Goal: Task Accomplishment & Management: Complete application form

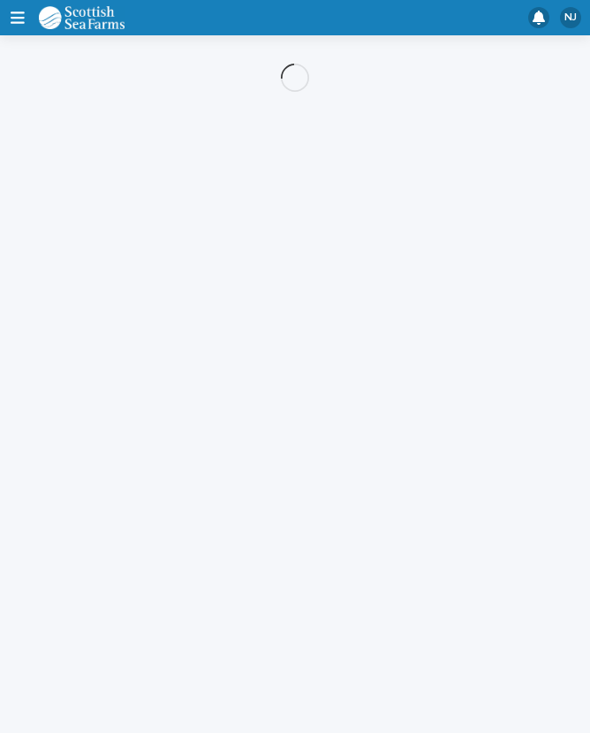
scroll to position [30, 0]
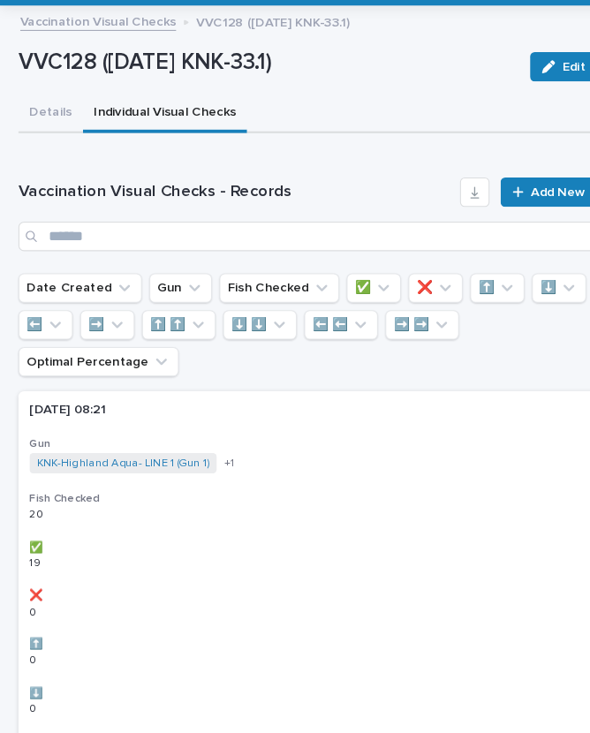
click at [131, 39] on link "Vaccination Visual Checks" at bounding box center [93, 49] width 149 height 20
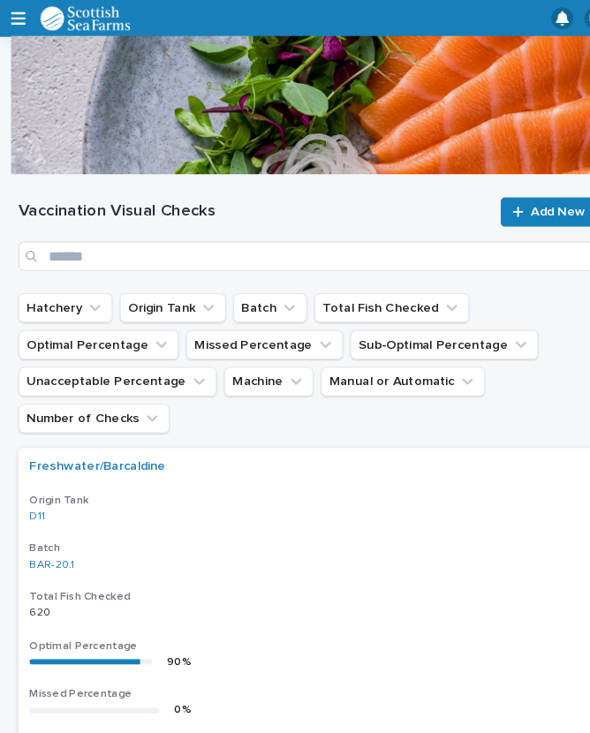
click at [15, 15] on icon "button" at bounding box center [18, 18] width 14 height 16
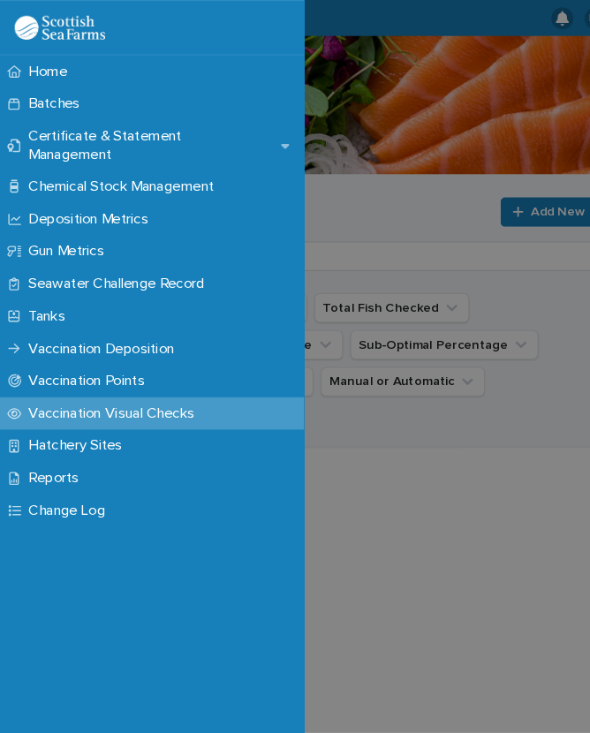
click at [75, 95] on p "Batches" at bounding box center [55, 99] width 71 height 17
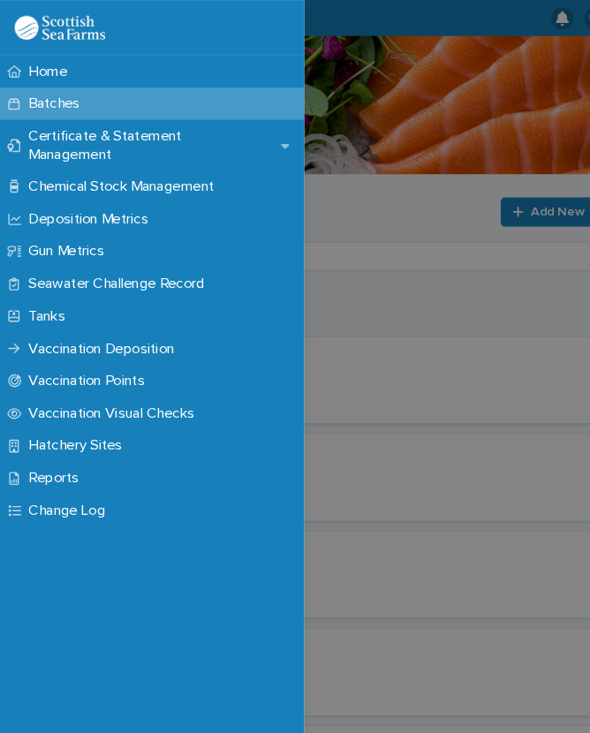
click at [373, 207] on div "Home Batches Certificate & Statement Management Chemical Stock Management Depos…" at bounding box center [295, 366] width 590 height 733
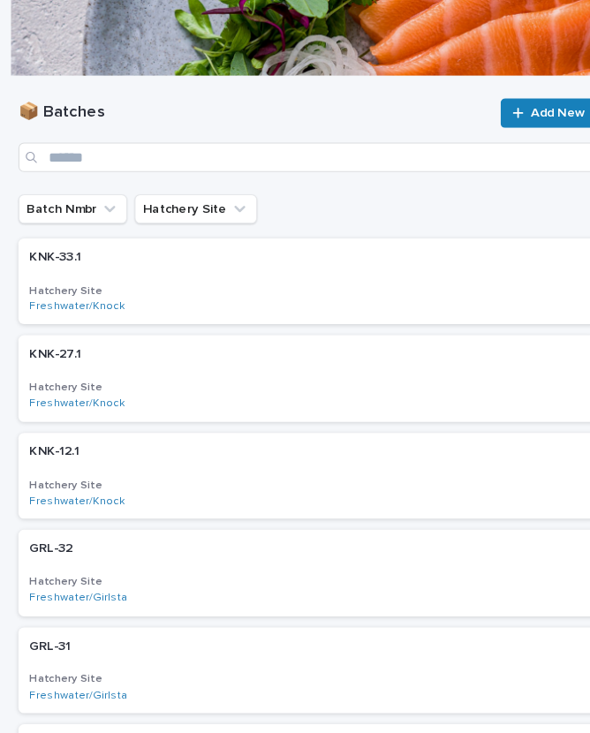
scroll to position [96, 0]
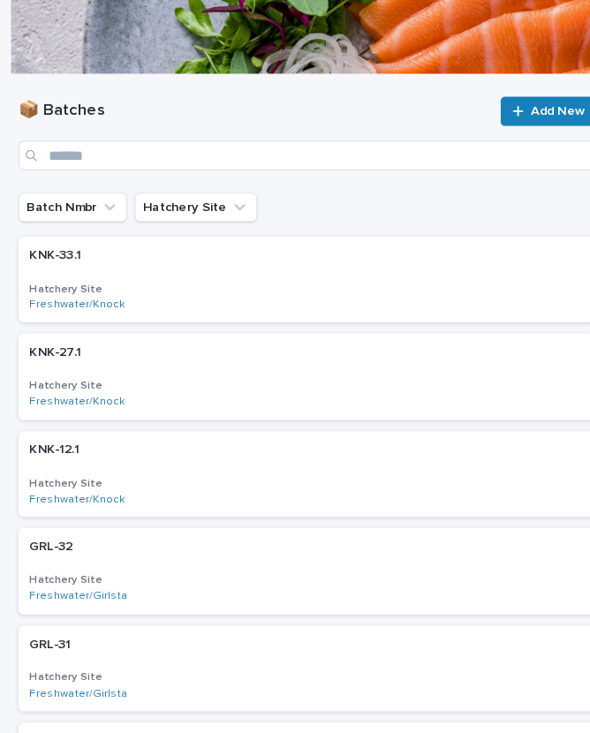
click at [527, 104] on span "Add New" at bounding box center [535, 107] width 52 height 12
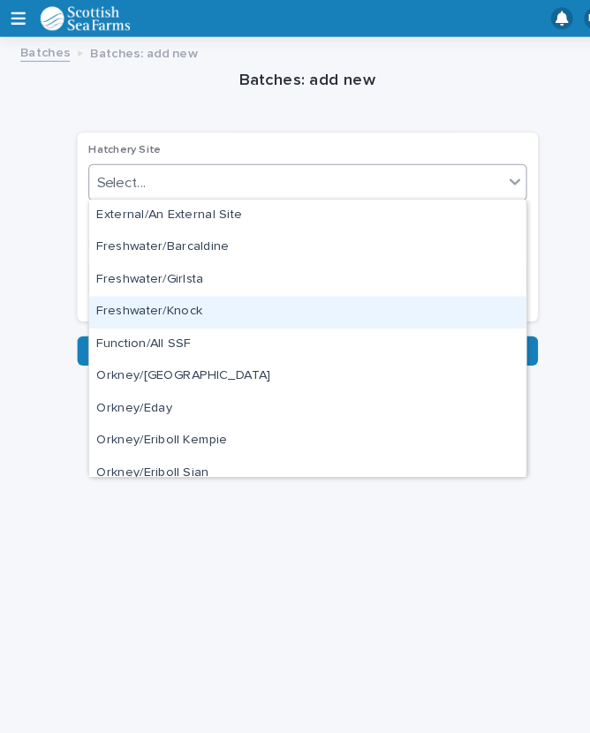
click at [211, 305] on div "Freshwater/Knock" at bounding box center [295, 300] width 419 height 31
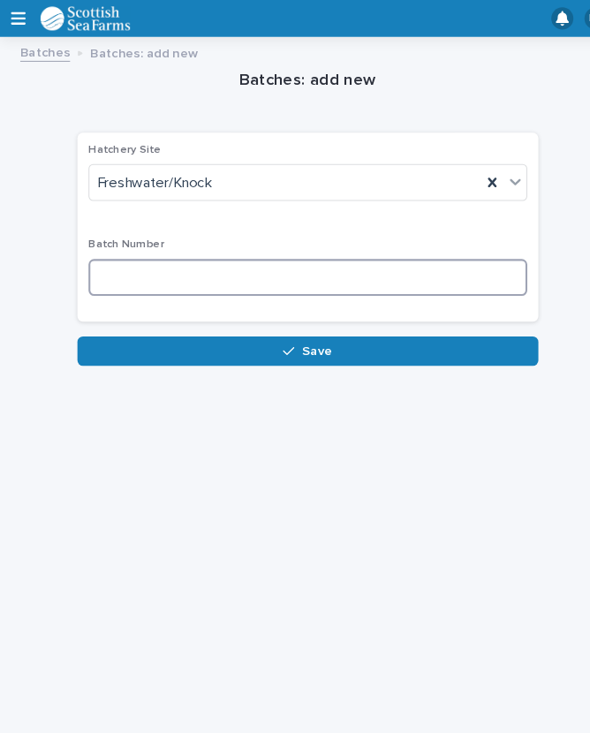
click at [215, 257] on input at bounding box center [295, 265] width 421 height 35
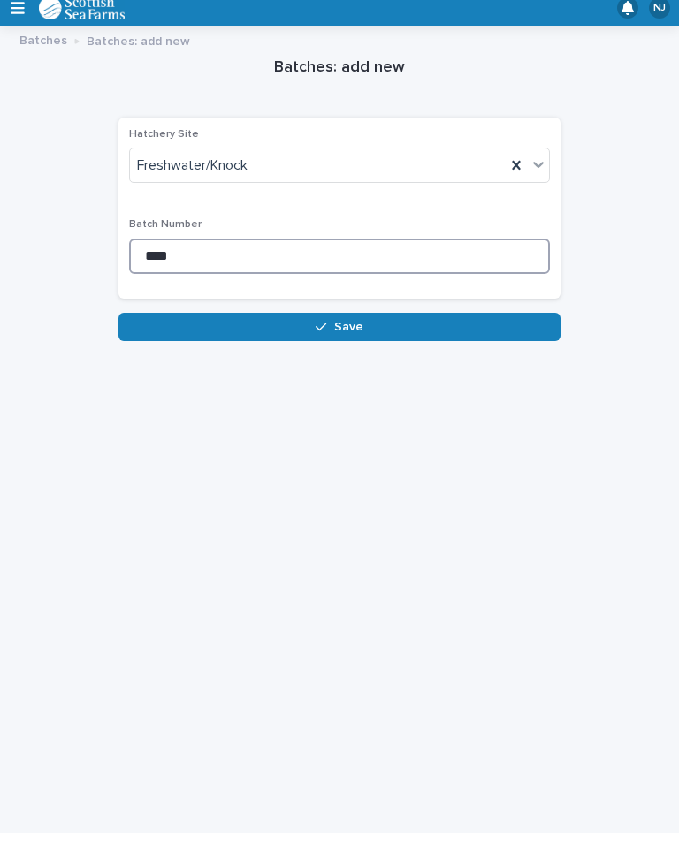
type input "****"
click at [421, 323] on button "Save" at bounding box center [339, 337] width 442 height 28
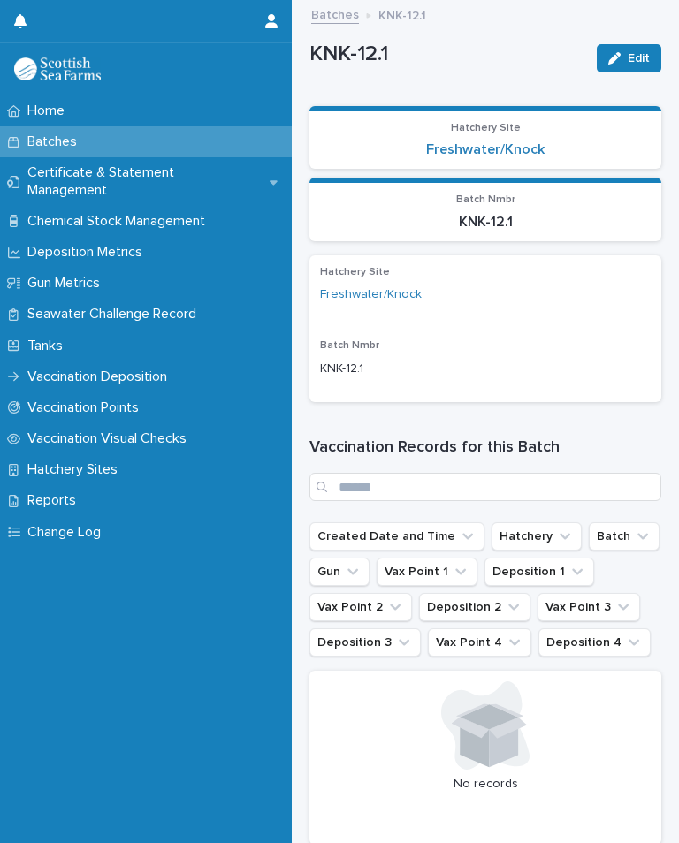
click at [333, 12] on link "Batches" at bounding box center [335, 14] width 48 height 20
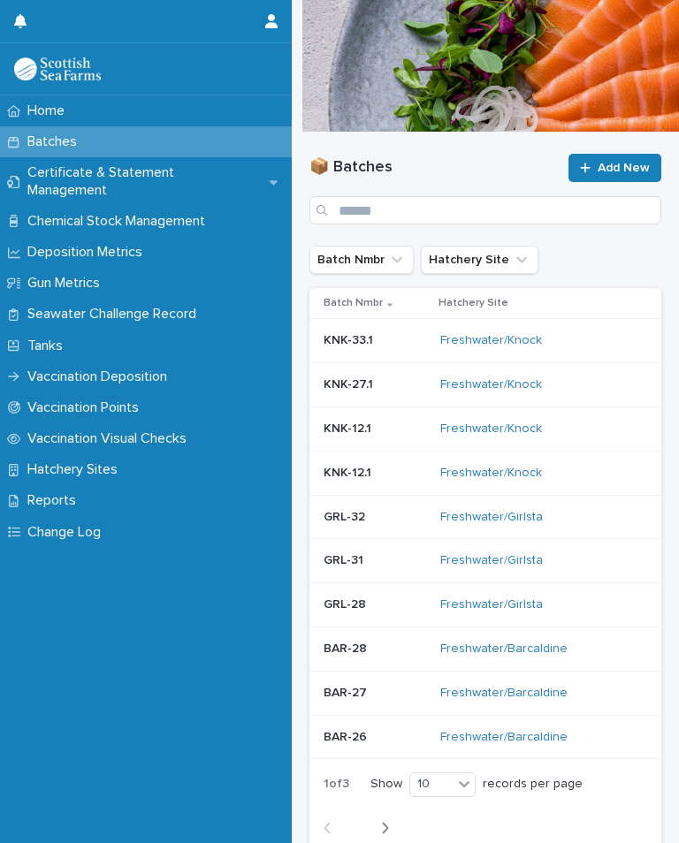
click at [467, 148] on div "📦 Batches Add New" at bounding box center [485, 189] width 352 height 113
click at [465, 179] on div "📦 Batches Add New" at bounding box center [485, 189] width 352 height 71
click at [186, 430] on p "Vaccination Visual Checks" at bounding box center [110, 438] width 180 height 17
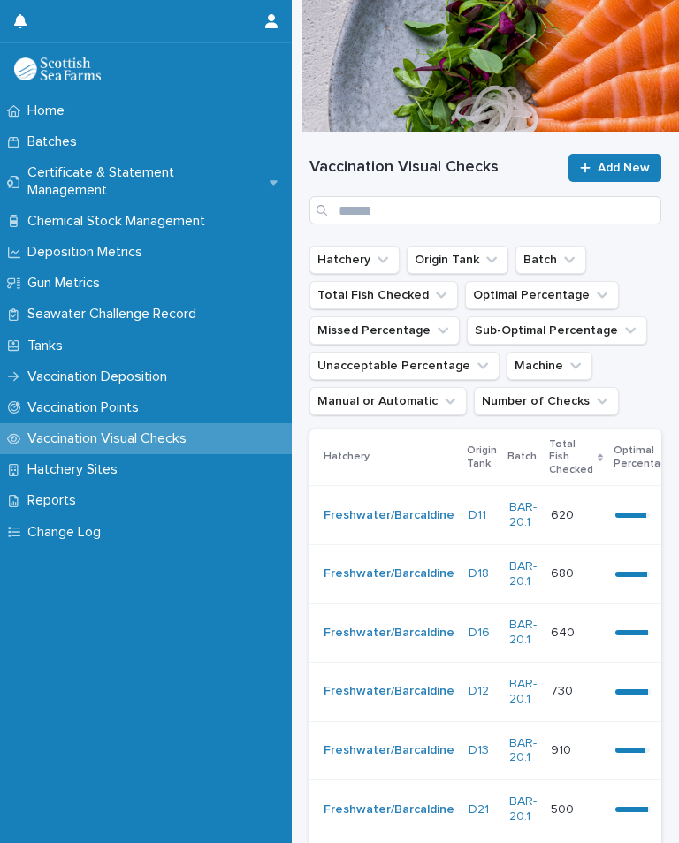
click at [589, 171] on span "Add New" at bounding box center [623, 168] width 52 height 12
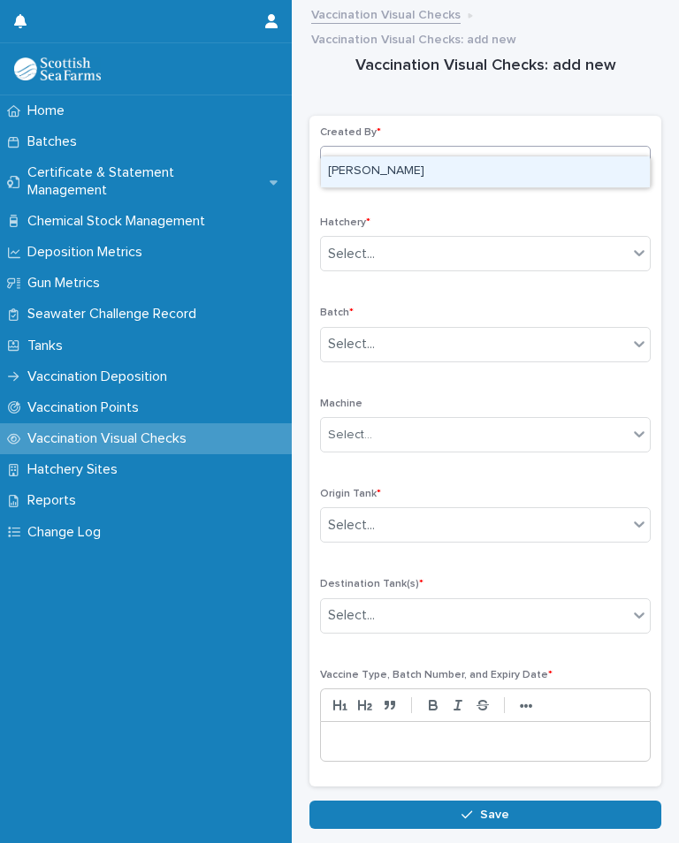
click at [417, 162] on div "[PERSON_NAME]" at bounding box center [485, 171] width 329 height 31
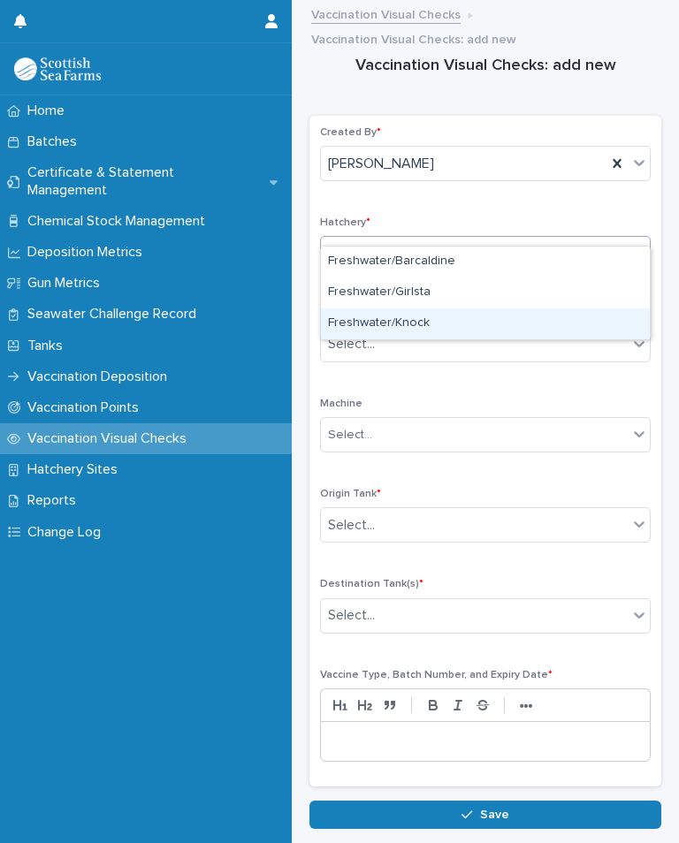
click at [451, 323] on div "Freshwater/Knock" at bounding box center [485, 323] width 329 height 31
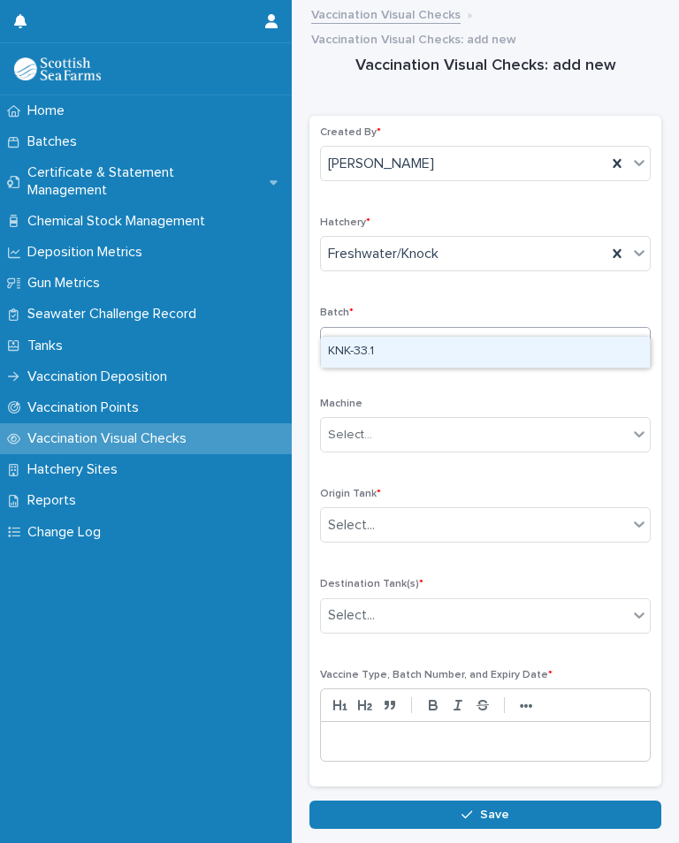
click at [452, 356] on div "KNK-33.1" at bounding box center [485, 352] width 329 height 31
type input "**"
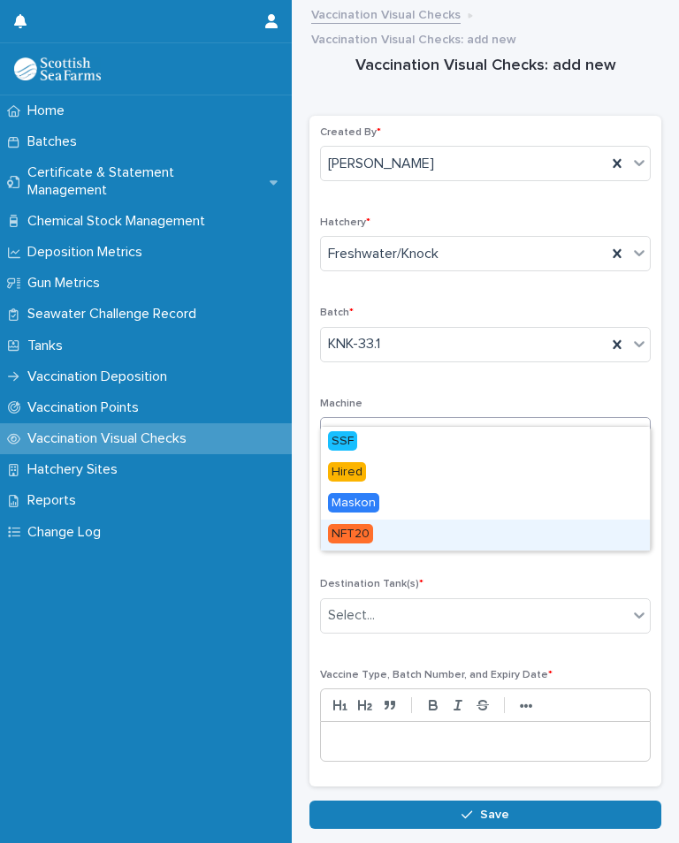
click at [426, 527] on div "NFT20" at bounding box center [485, 535] width 329 height 31
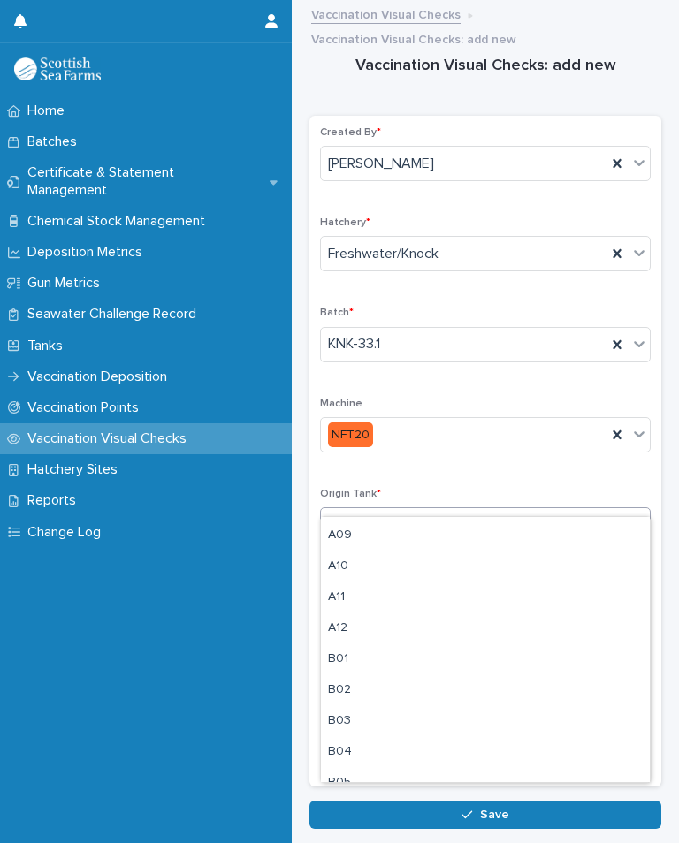
scroll to position [251, 0]
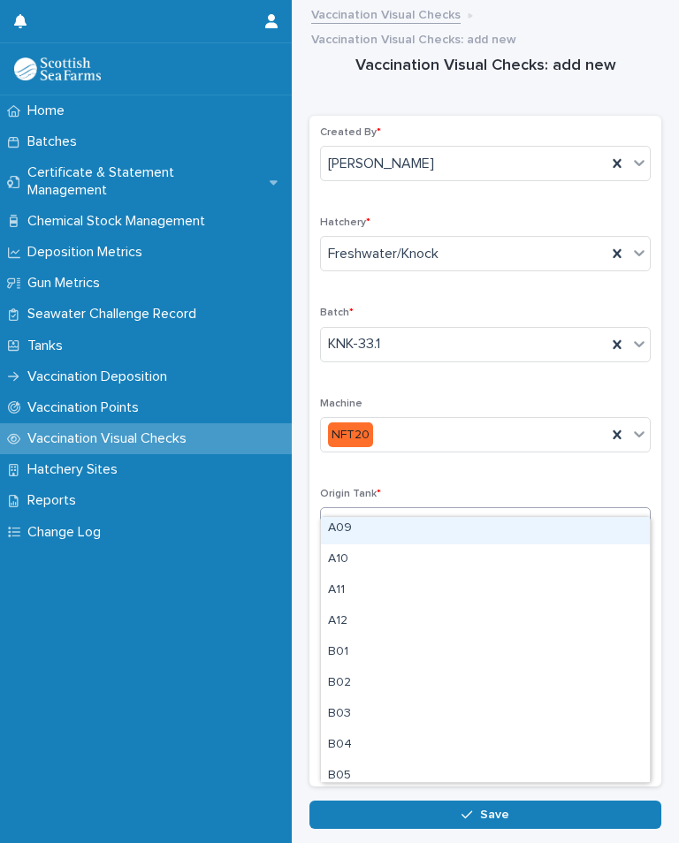
click at [399, 527] on div "A09" at bounding box center [485, 528] width 329 height 31
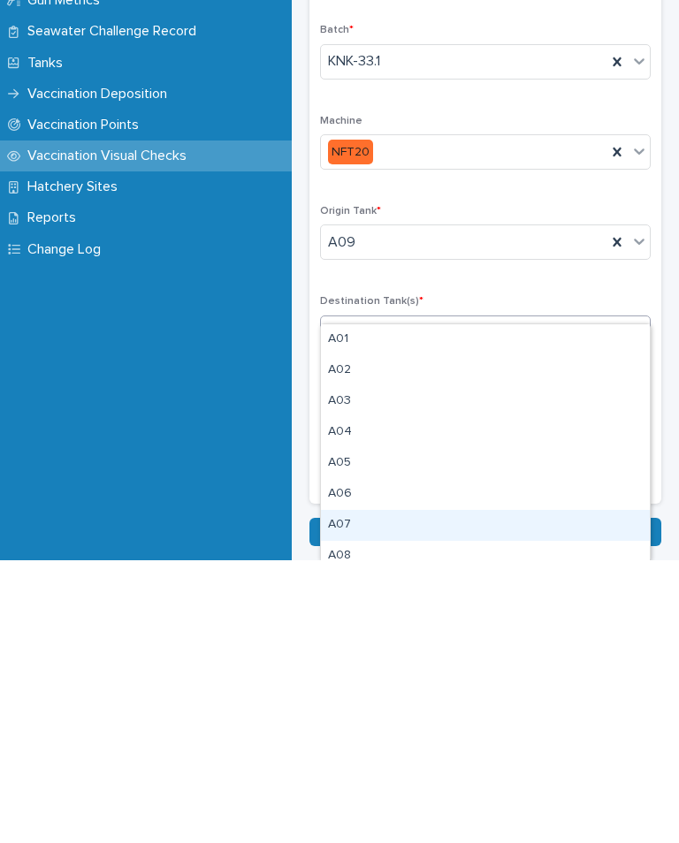
click at [433, 733] on div "A07" at bounding box center [485, 808] width 329 height 31
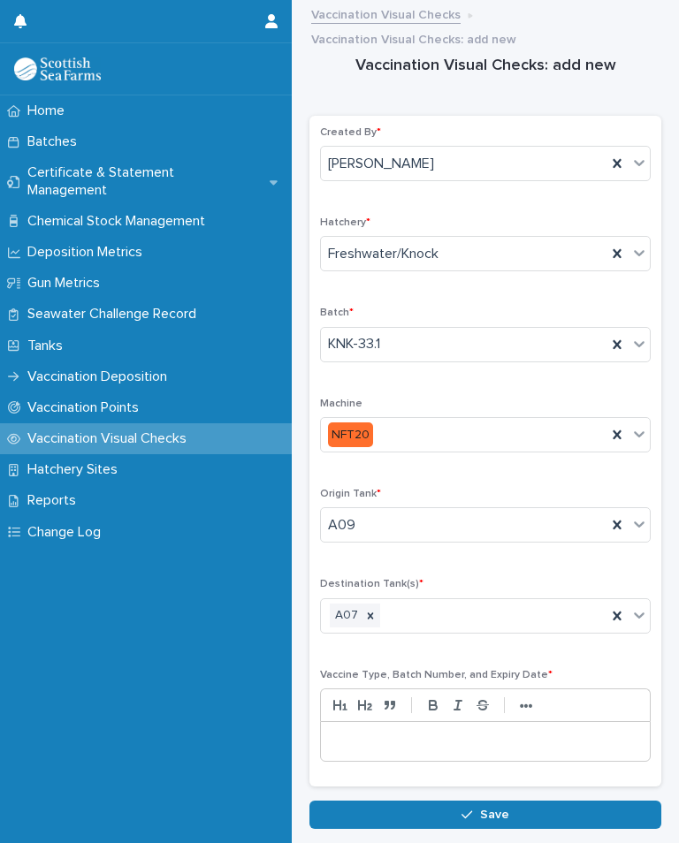
click at [466, 722] on div at bounding box center [485, 741] width 329 height 39
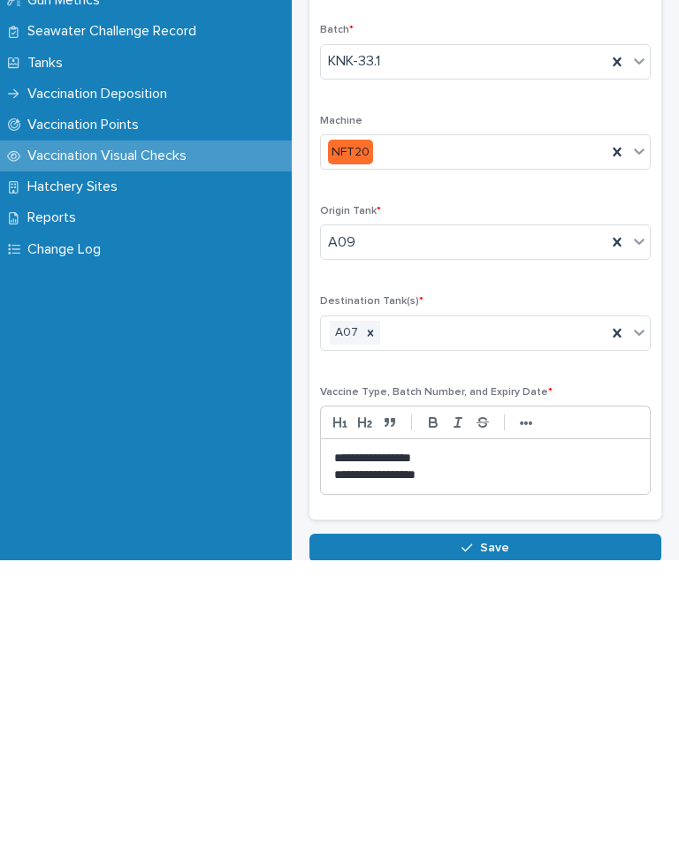
click at [497, 733] on span "Save" at bounding box center [494, 831] width 29 height 12
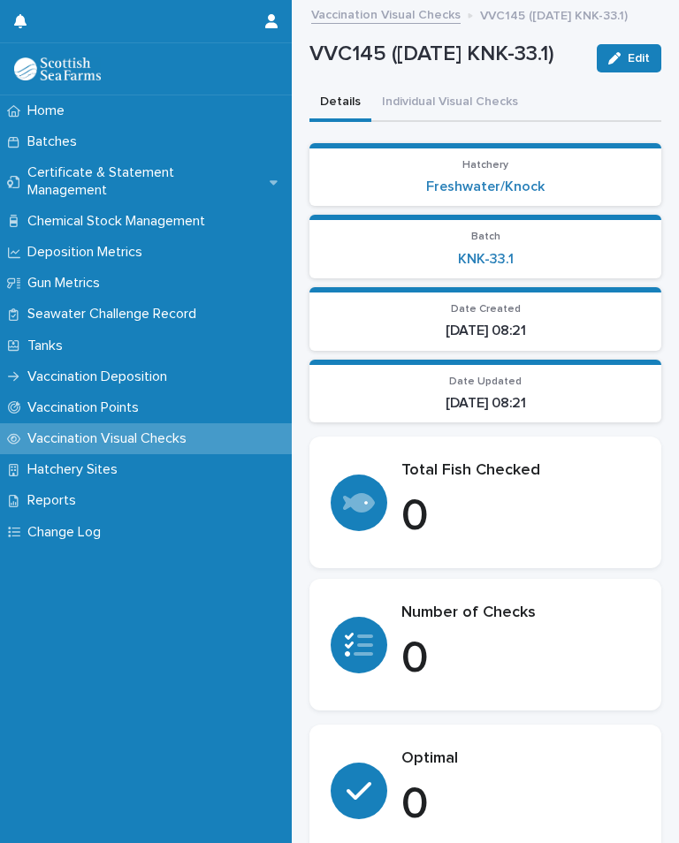
click at [589, 80] on div "VVC145 ([DATE] KNK-33.1) Edit" at bounding box center [485, 58] width 352 height 53
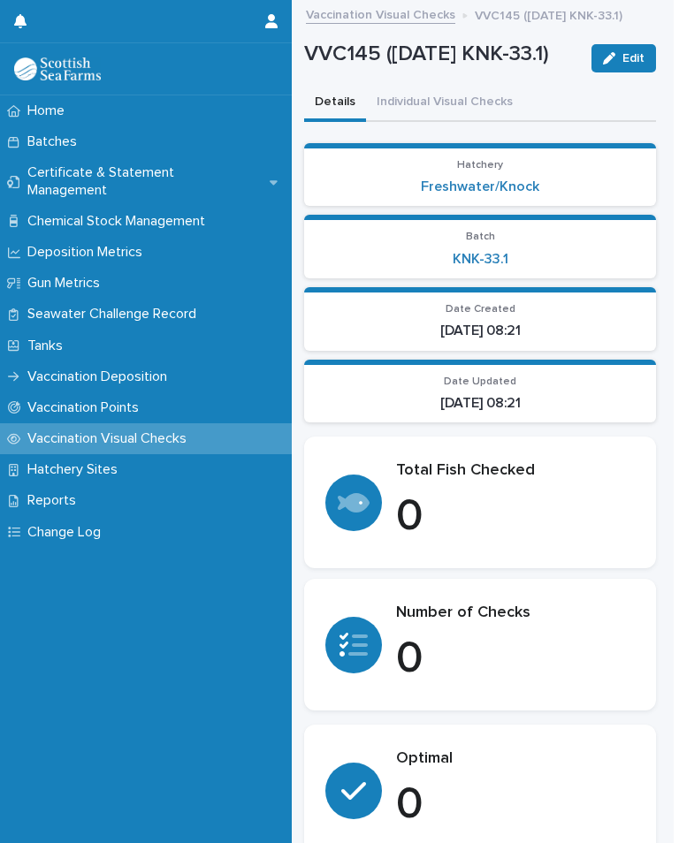
click at [463, 122] on button "Individual Visual Checks" at bounding box center [444, 103] width 157 height 37
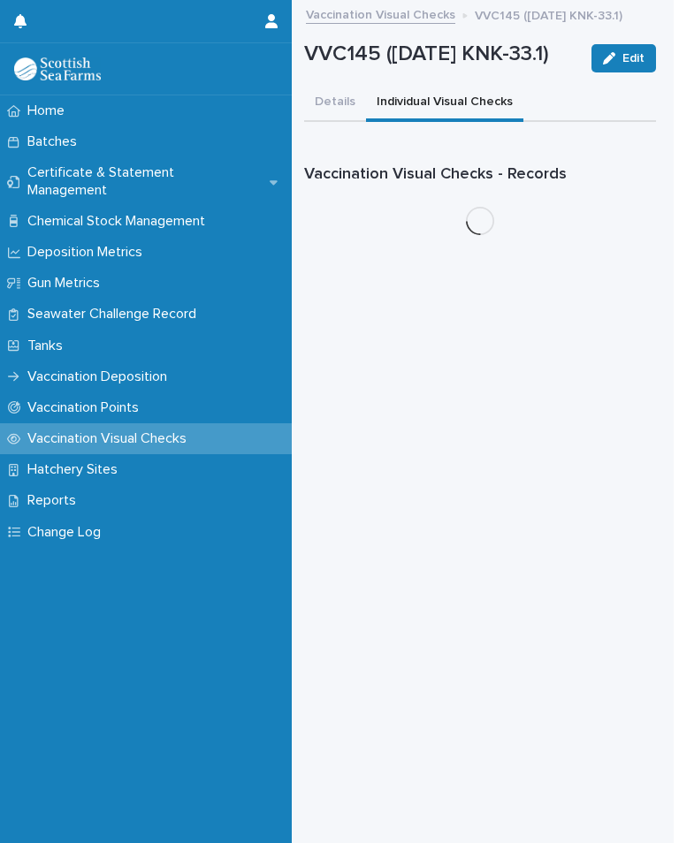
scroll to position [0, 5]
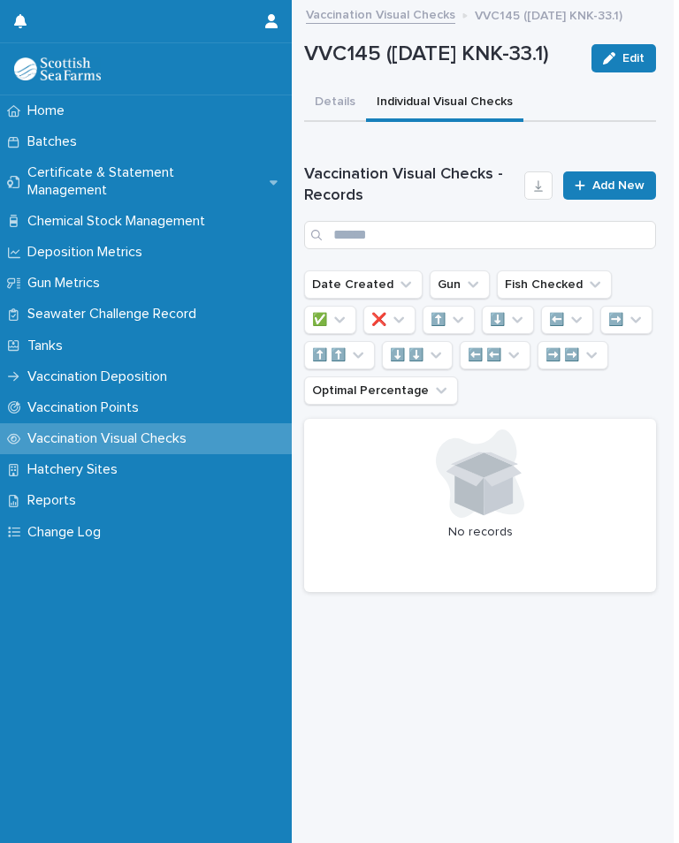
click at [589, 192] on span "Add New" at bounding box center [618, 185] width 52 height 12
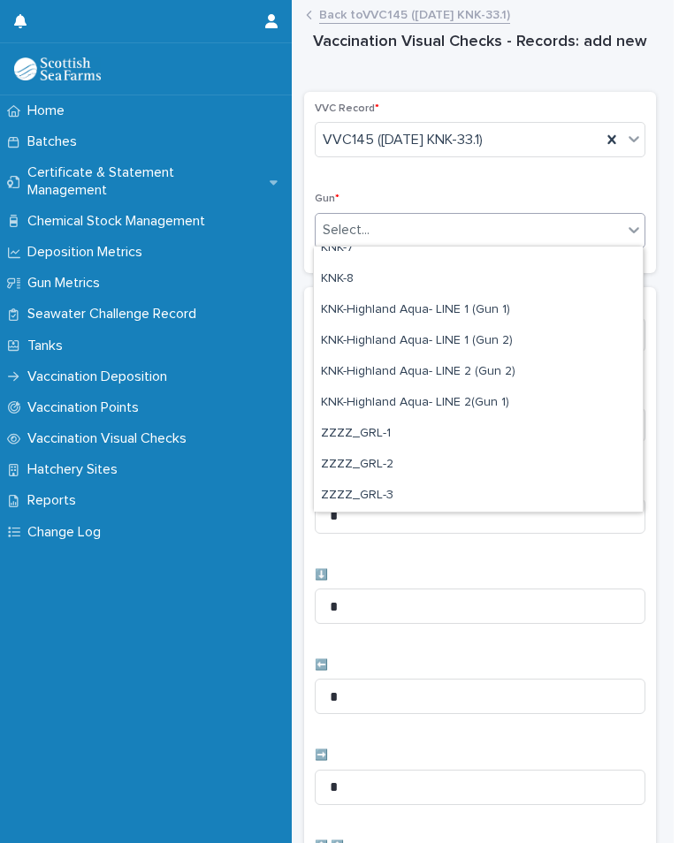
scroll to position [505, 0]
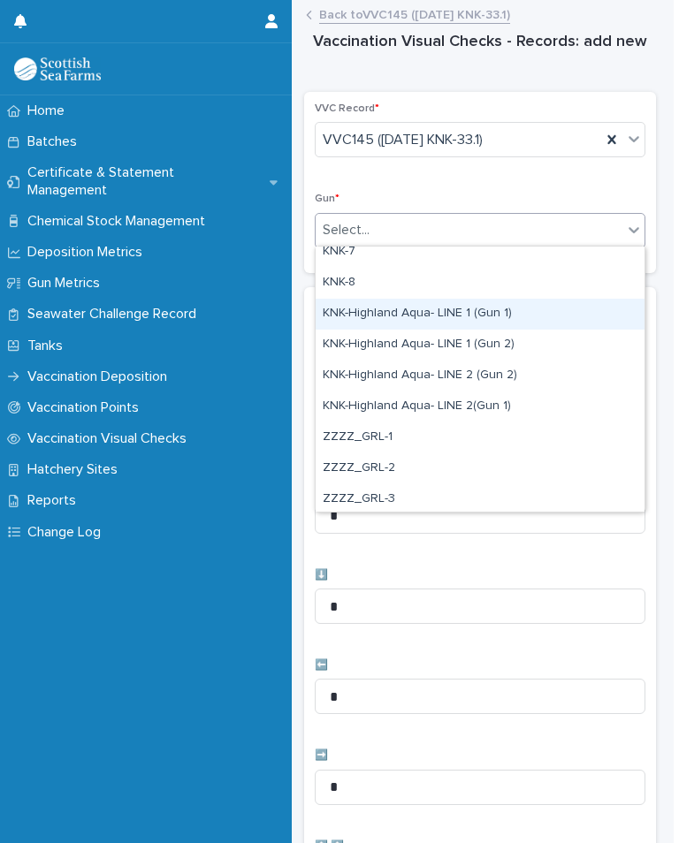
click at [479, 318] on div "KNK-Highland Aqua- LINE 1 (Gun 1)" at bounding box center [479, 314] width 329 height 31
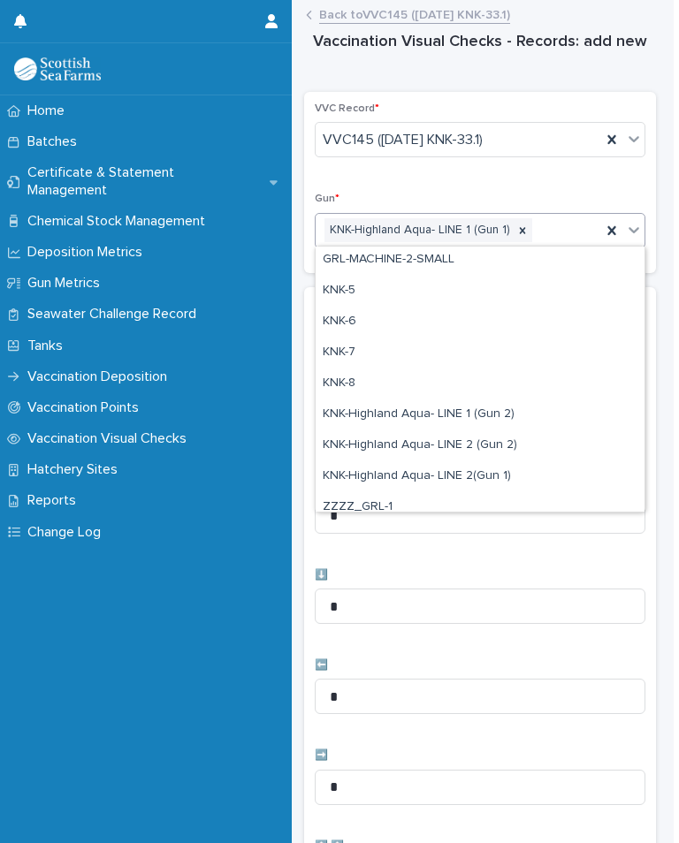
scroll to position [407, 0]
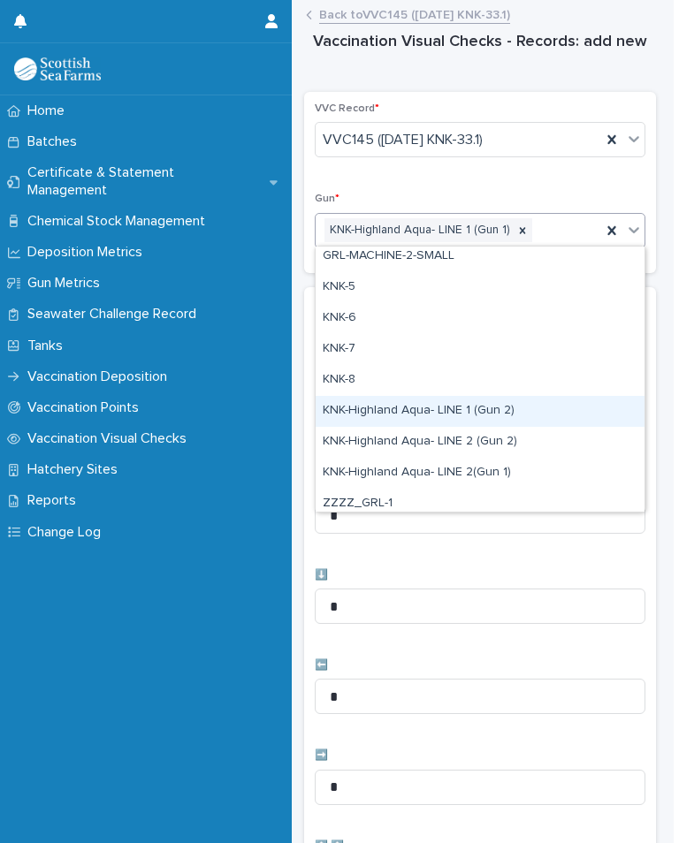
click at [453, 408] on div "KNK-Highland Aqua- LINE 1 (Gun 2)" at bounding box center [479, 411] width 329 height 31
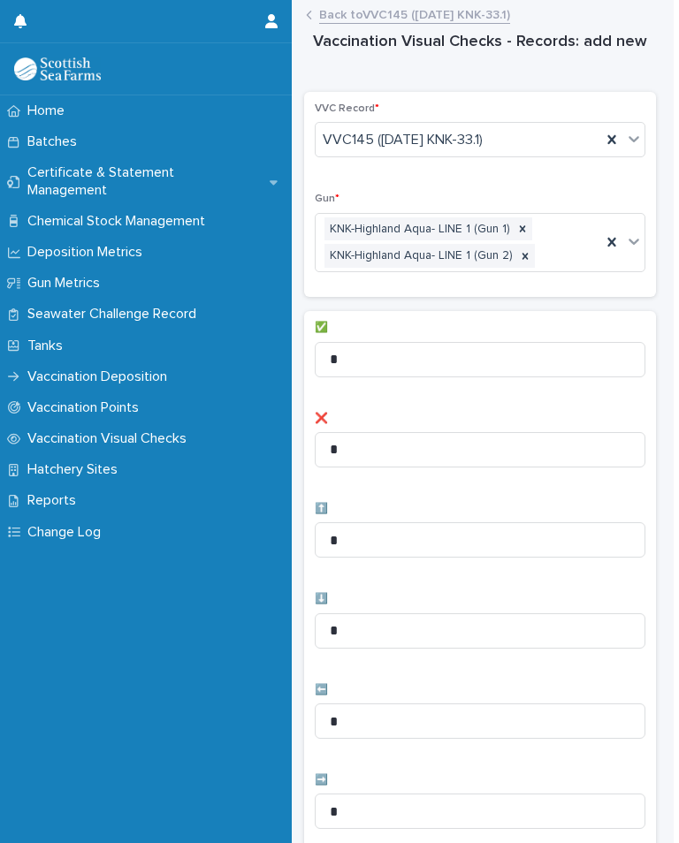
scroll to position [0, 5]
click at [429, 360] on input "*" at bounding box center [480, 359] width 331 height 35
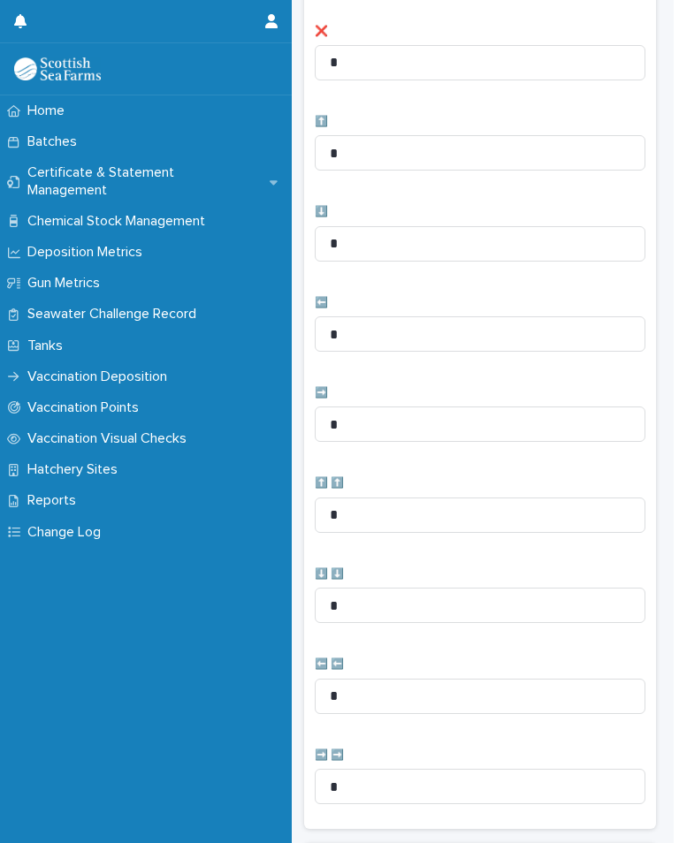
scroll to position [391, 0]
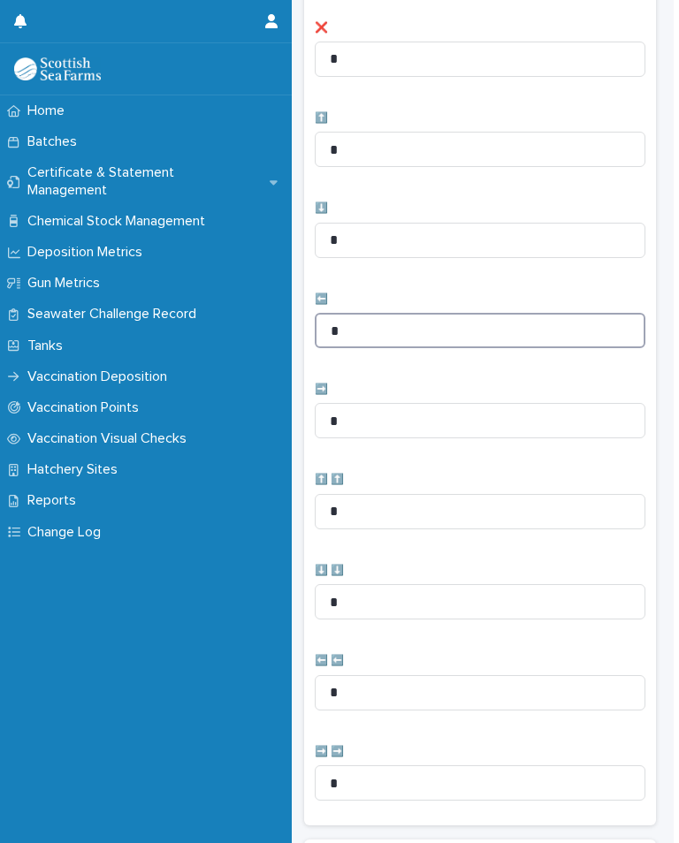
click at [402, 326] on input "*" at bounding box center [480, 330] width 331 height 35
type input "*"
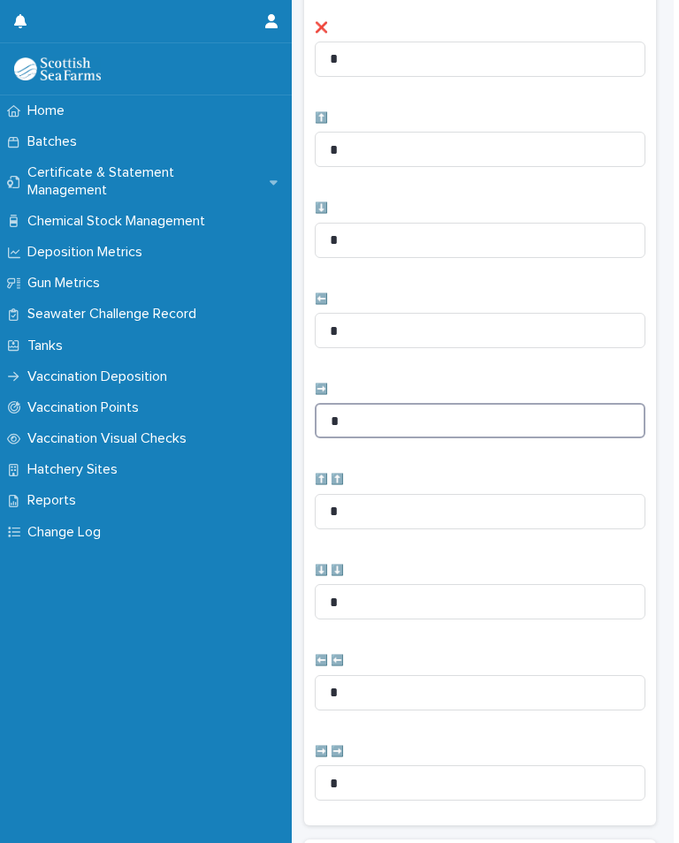
click at [407, 412] on input "*" at bounding box center [480, 420] width 331 height 35
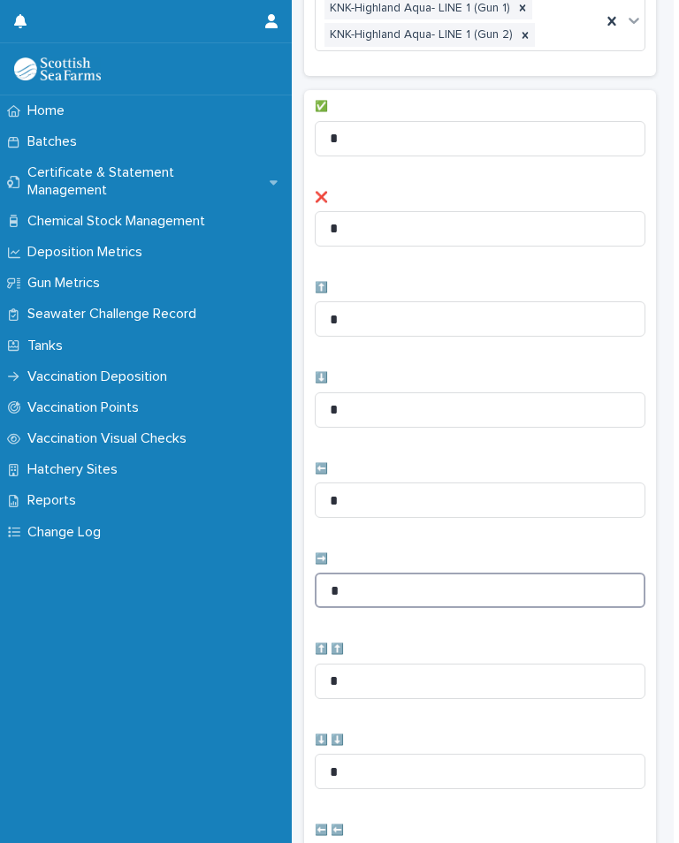
scroll to position [214, 0]
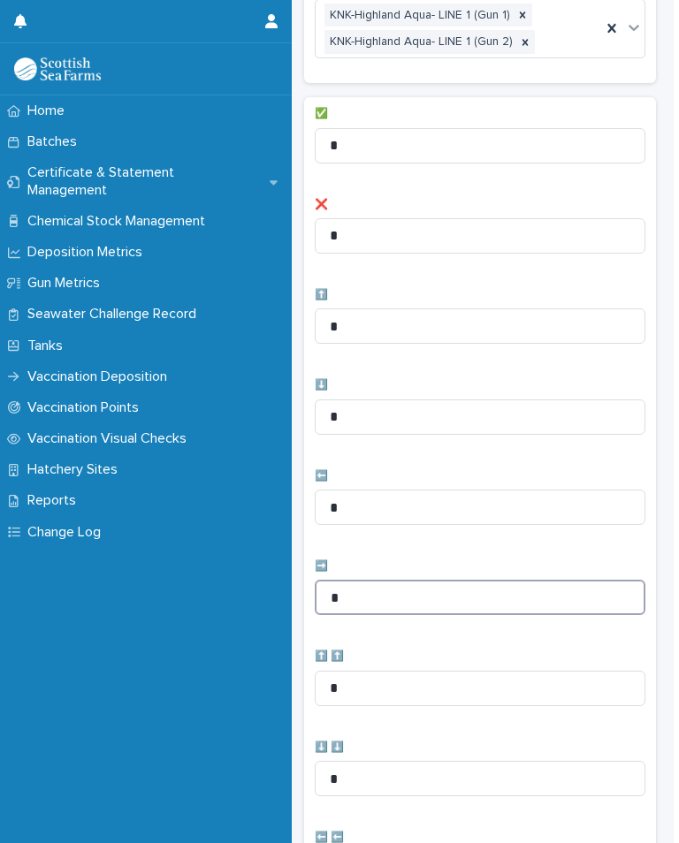
type input "*"
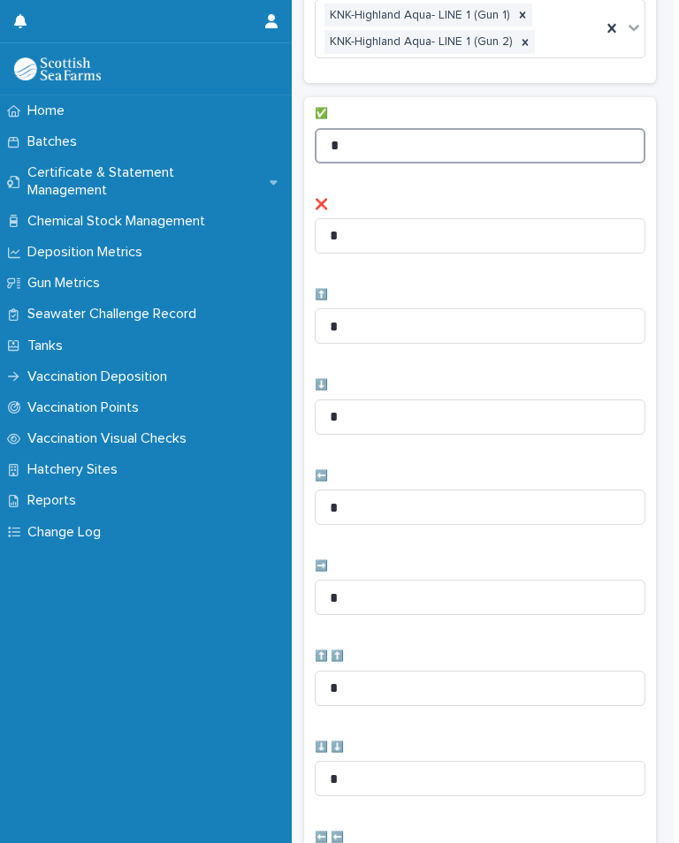
click at [422, 151] on input "*" at bounding box center [480, 145] width 331 height 35
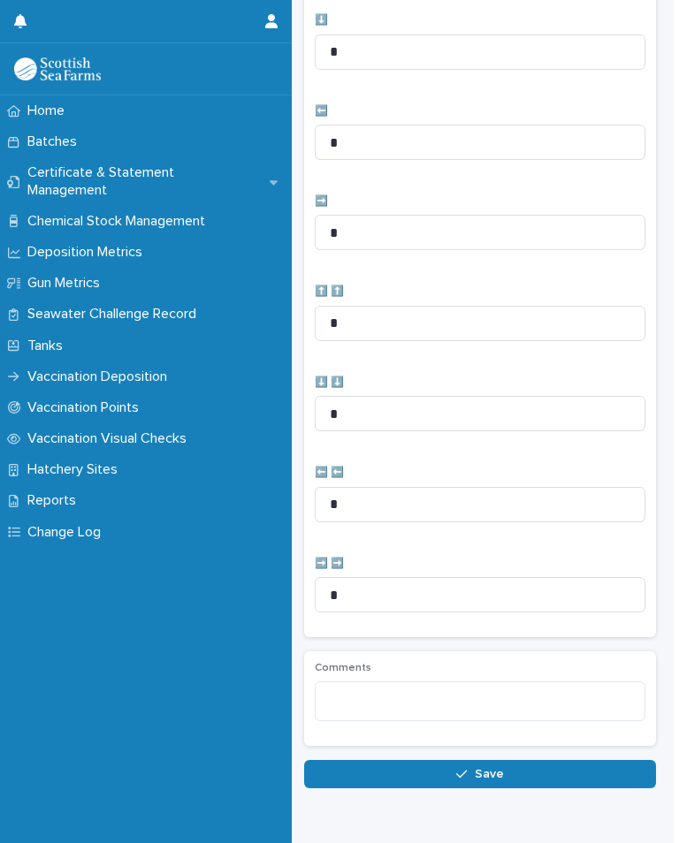
scroll to position [578, 0]
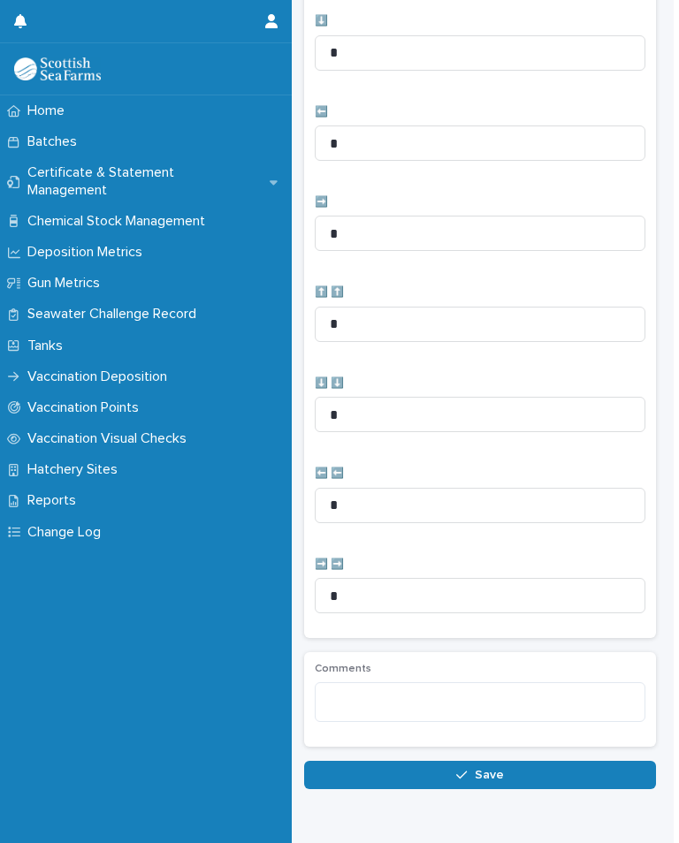
type input "**"
click at [514, 733] on button "Save" at bounding box center [480, 775] width 352 height 28
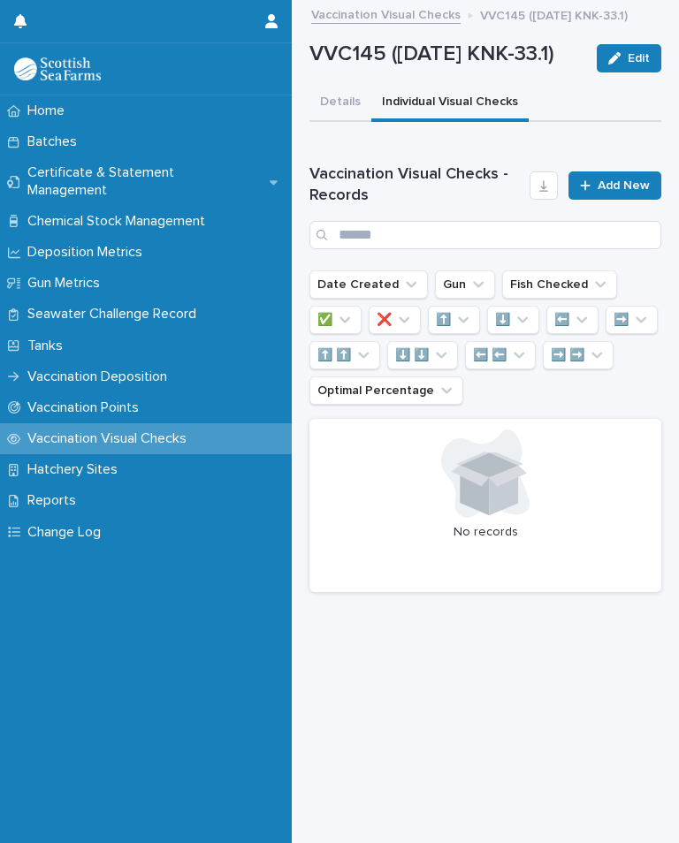
click at [589, 192] on span "Add New" at bounding box center [623, 185] width 52 height 12
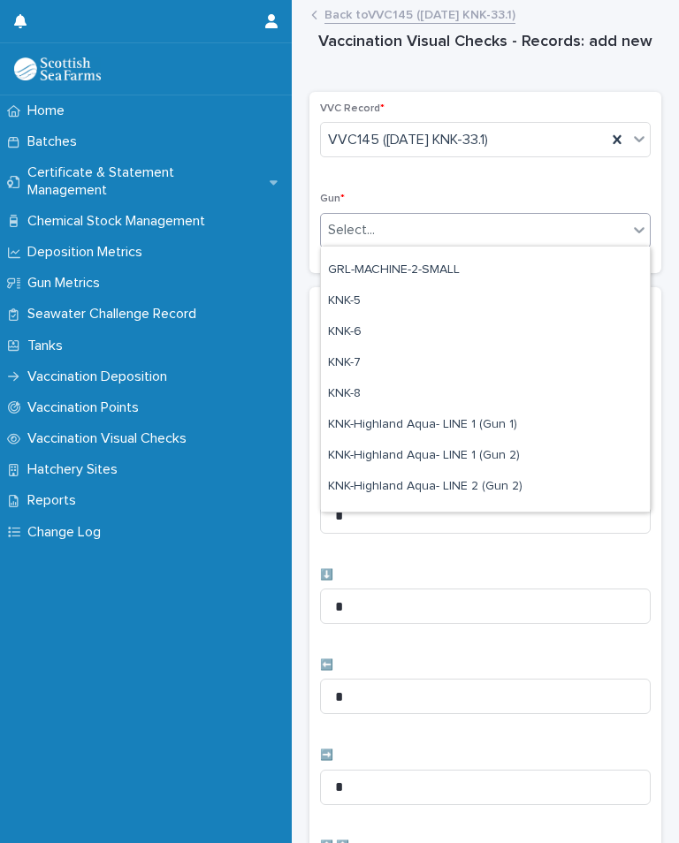
scroll to position [395, 0]
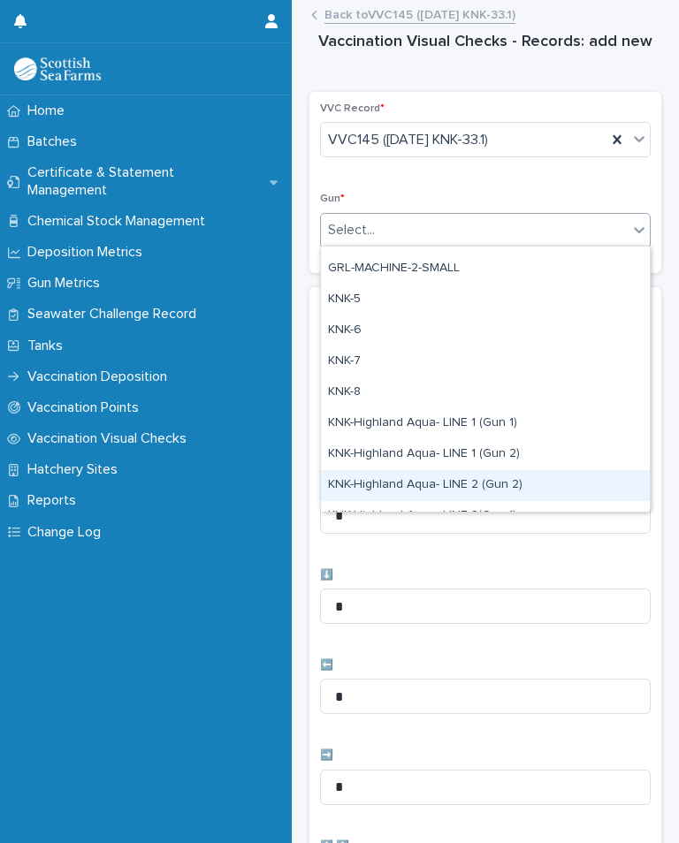
click at [502, 478] on div "KNK-Highland Aqua- LINE 2 (Gun 2)" at bounding box center [485, 485] width 329 height 31
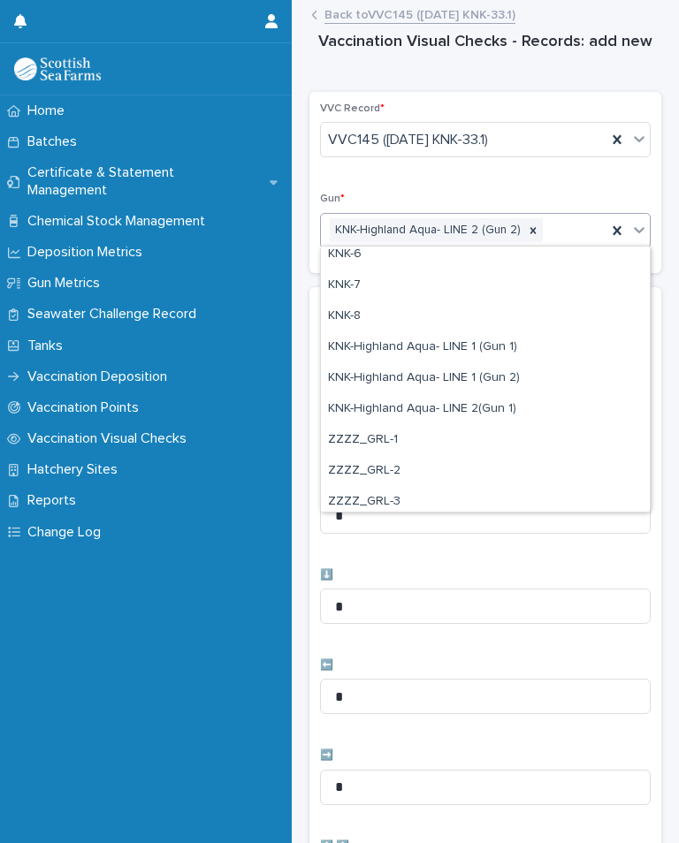
scroll to position [479, 0]
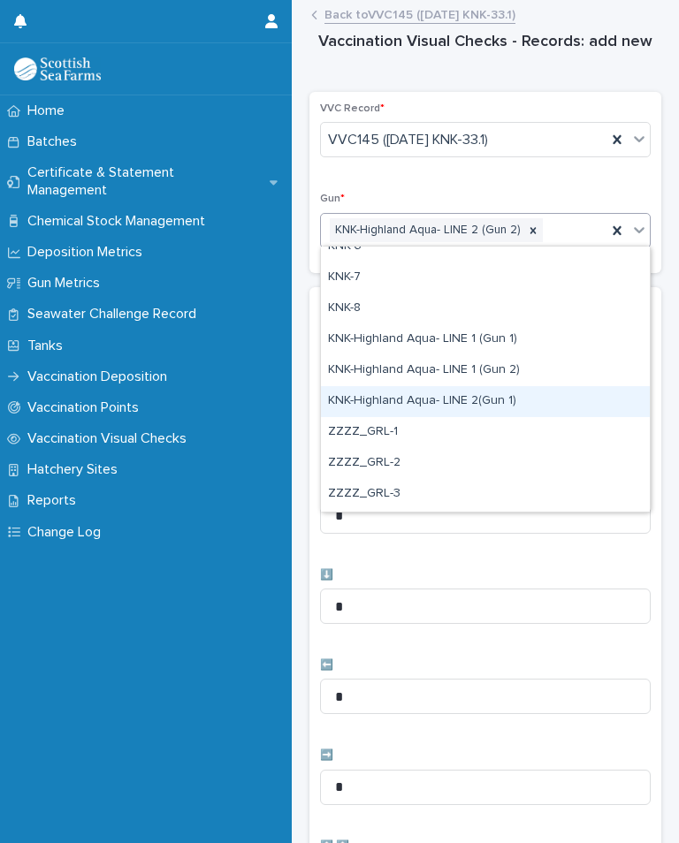
click at [446, 404] on div "KNK-Highland Aqua- LINE 2(Gun 1)" at bounding box center [485, 401] width 329 height 31
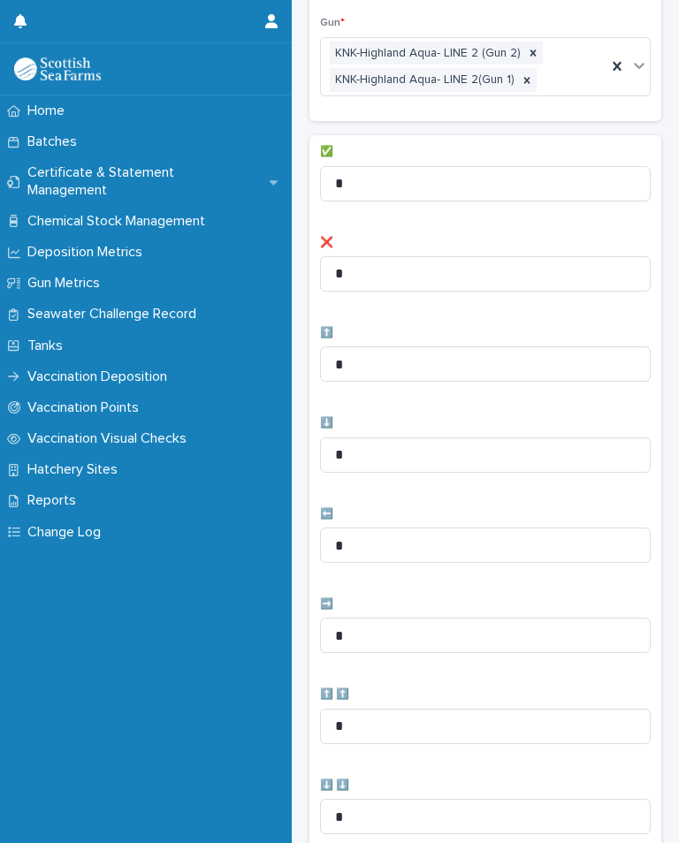
scroll to position [193, 0]
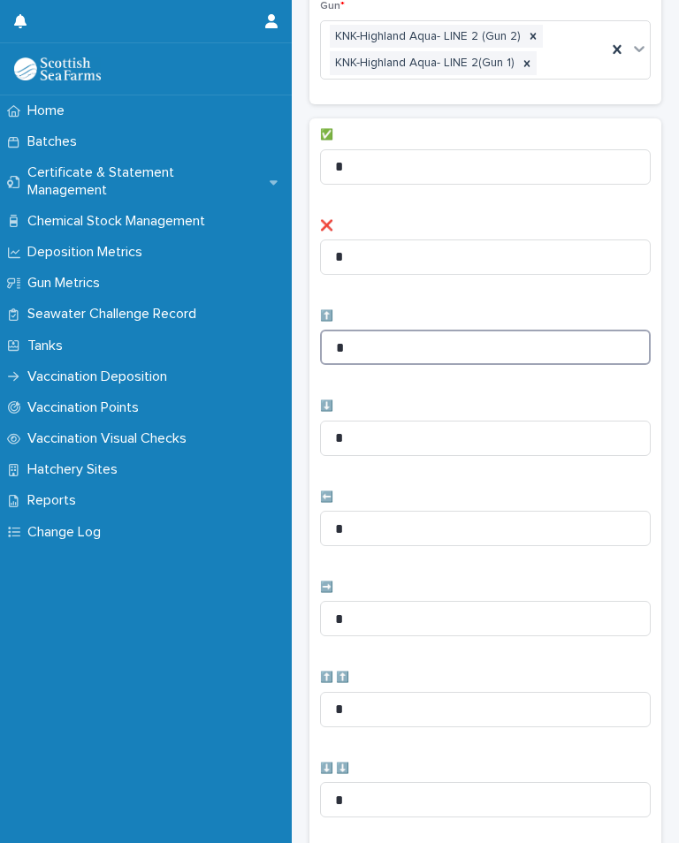
click at [407, 333] on input "*" at bounding box center [485, 347] width 331 height 35
click at [414, 344] on input "**" at bounding box center [485, 347] width 331 height 35
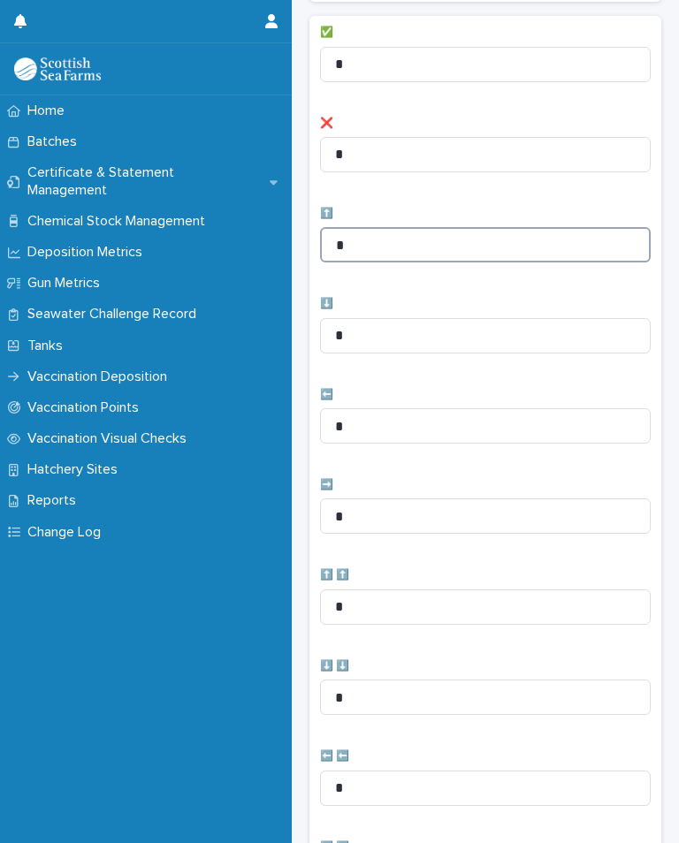
type input "*"
click at [447, 318] on input "*" at bounding box center [485, 335] width 331 height 35
click at [458, 328] on input "*" at bounding box center [485, 335] width 331 height 35
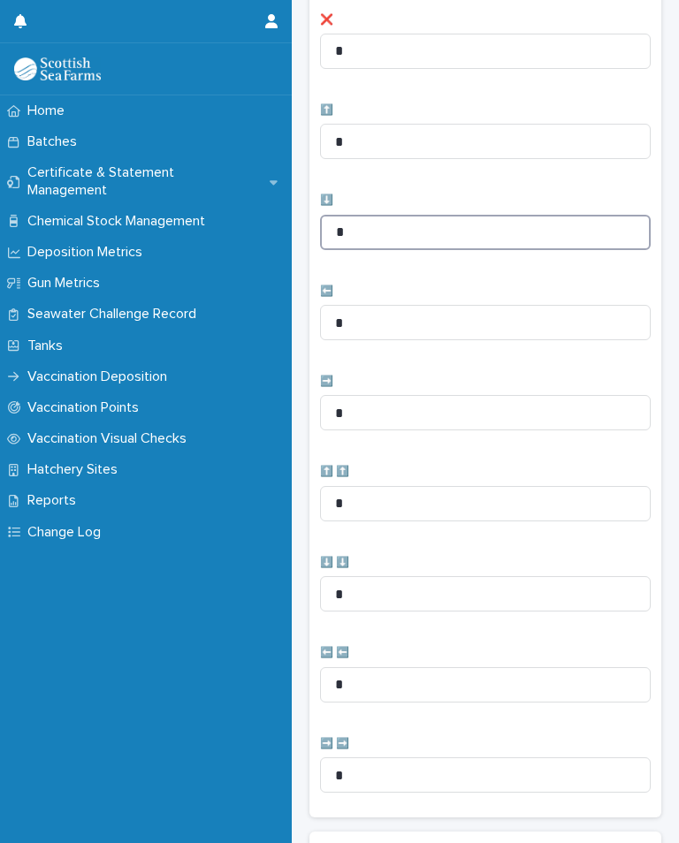
scroll to position [407, 0]
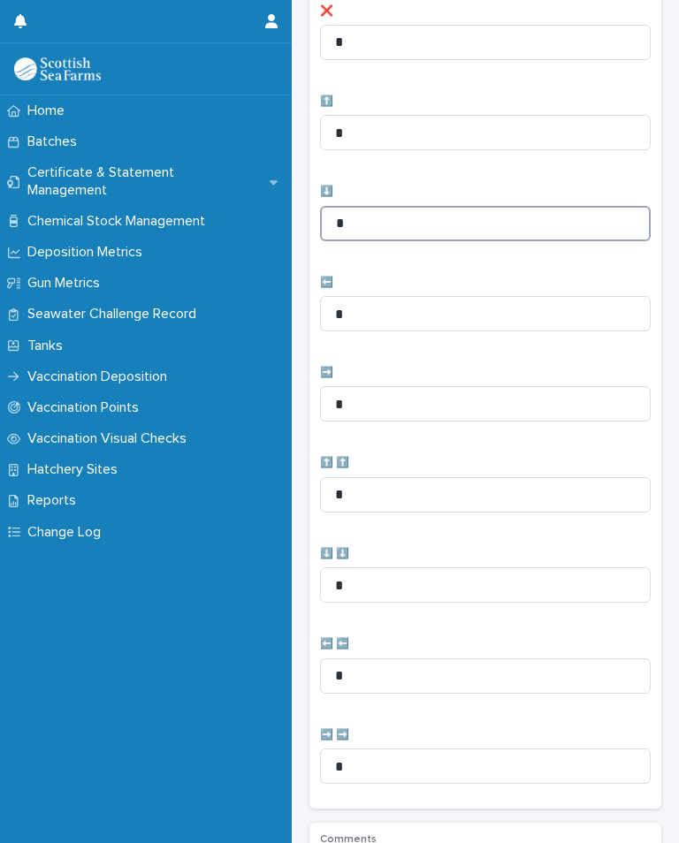
type input "*"
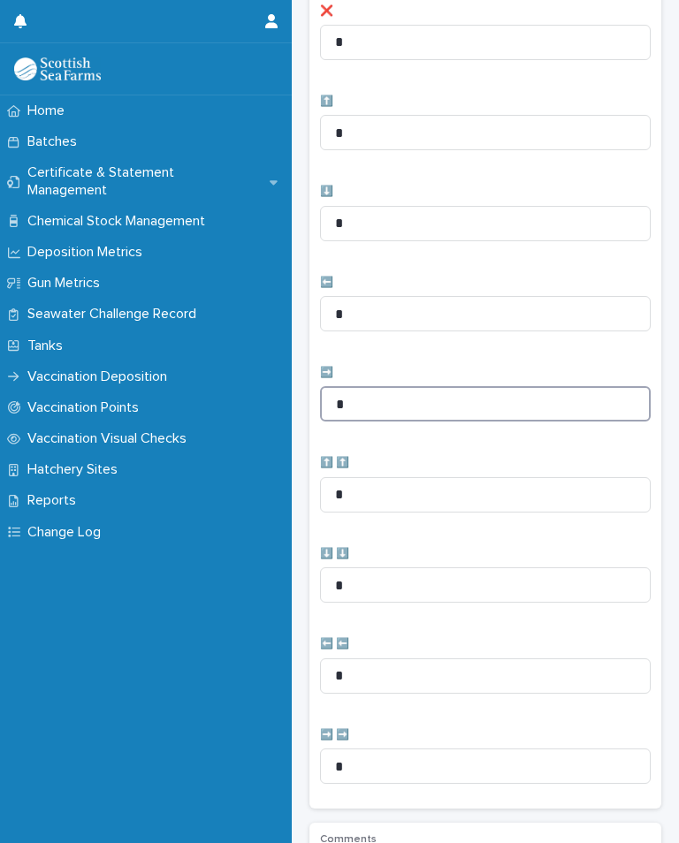
click at [415, 407] on input "*" at bounding box center [485, 403] width 331 height 35
type input "*"
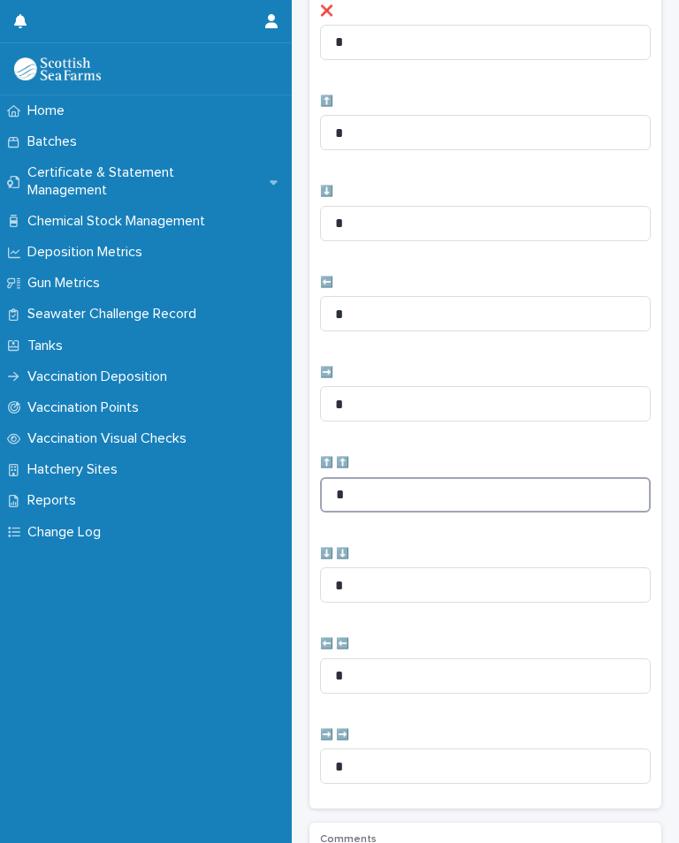
click at [435, 483] on input "*" at bounding box center [485, 494] width 331 height 35
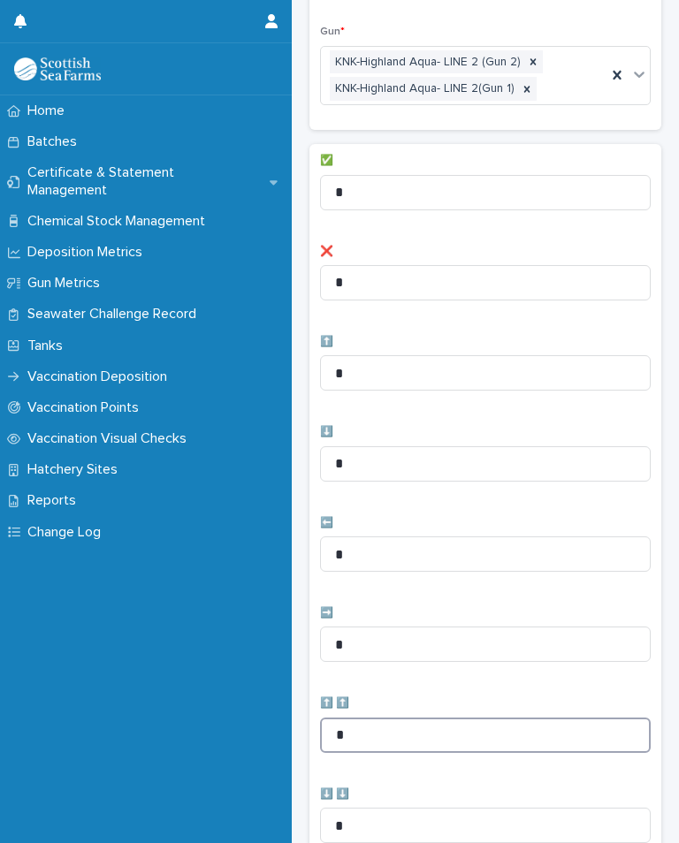
scroll to position [157, 0]
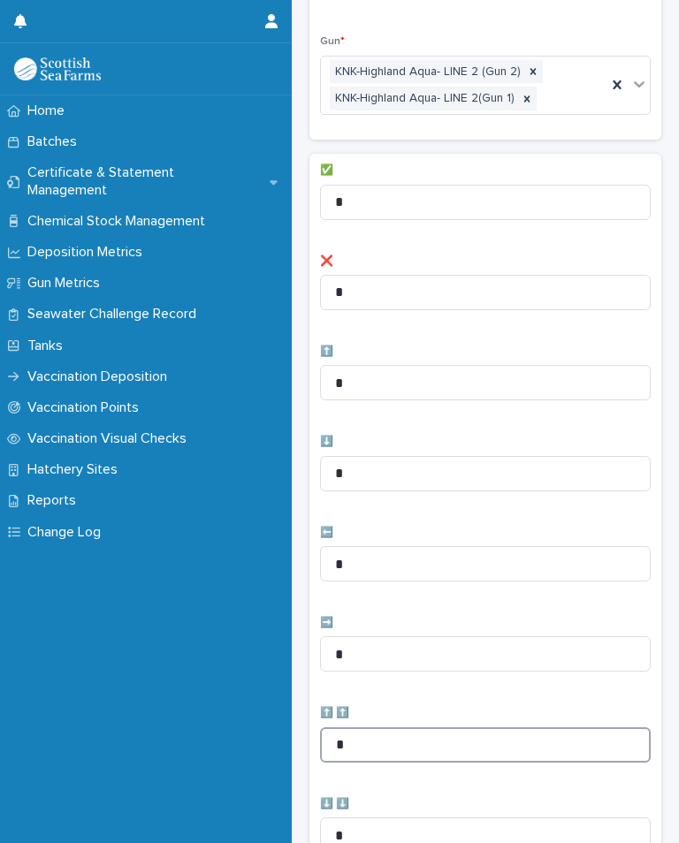
type input "*"
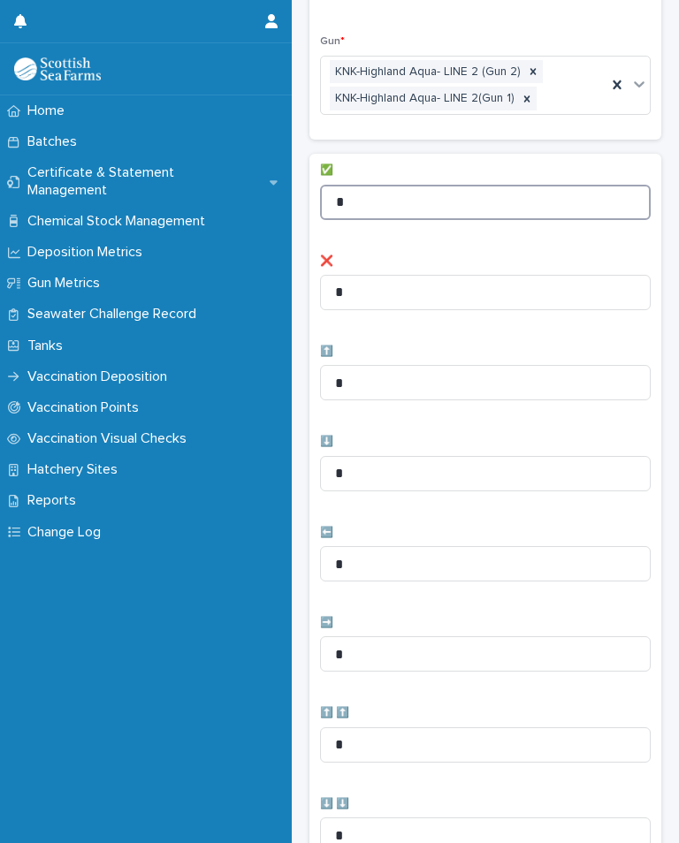
click at [430, 185] on input "*" at bounding box center [485, 202] width 331 height 35
click at [455, 186] on input "*" at bounding box center [485, 202] width 331 height 35
click at [459, 197] on input "*" at bounding box center [485, 202] width 331 height 35
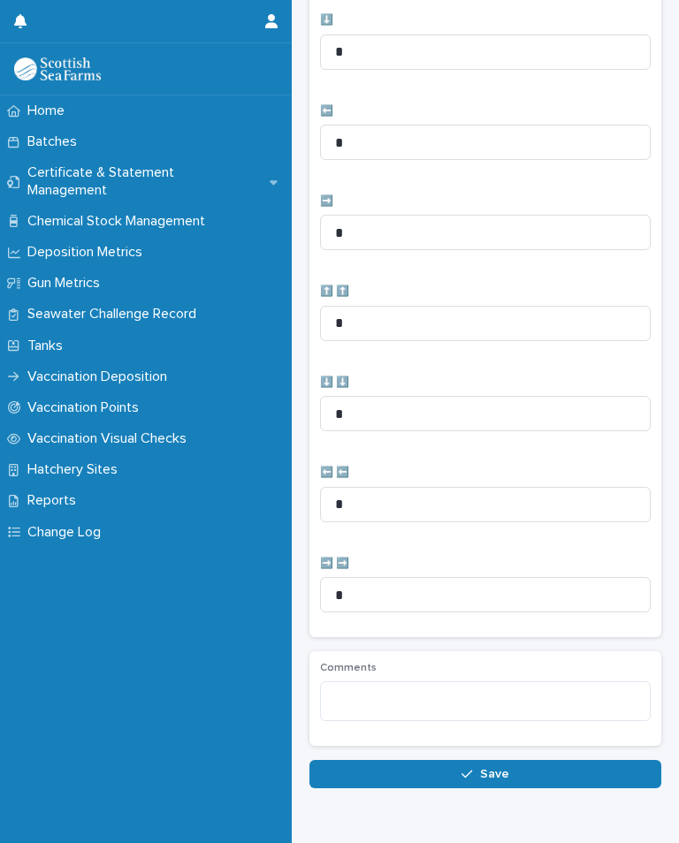
scroll to position [578, 0]
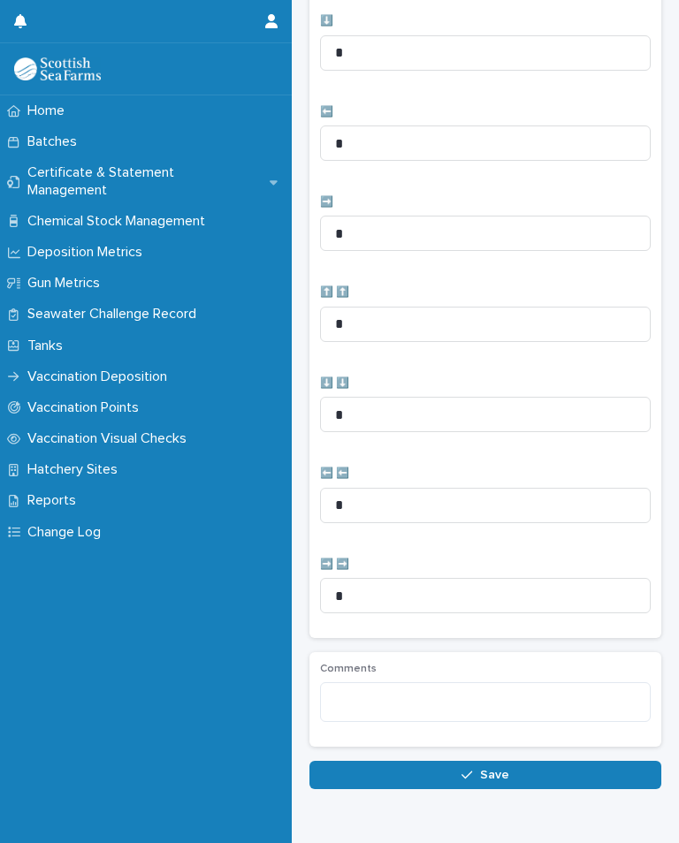
type input "**"
click at [505, 733] on span "Save" at bounding box center [494, 775] width 29 height 12
